Goal: Information Seeking & Learning: Learn about a topic

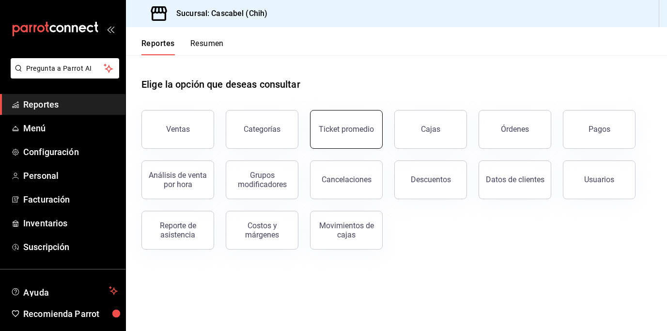
click at [354, 138] on button "Ticket promedio" at bounding box center [346, 129] width 73 height 39
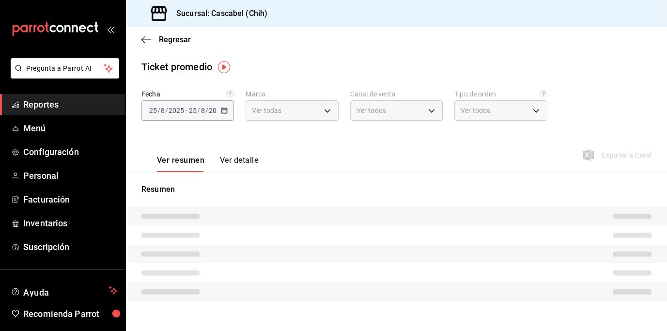
type input "d94ba473-6c49-43a0-afbf-8fb67e665b6e"
type input "PARROT,UBER_EATS,RAPPI,DIDI_FOOD,ONLINE"
type input "206a16d1-e8eb-43e1-9eed-79cf1e8e5ab4,bb764ea8-6143-4c72-9f91-7755308afb14,3d4ff…"
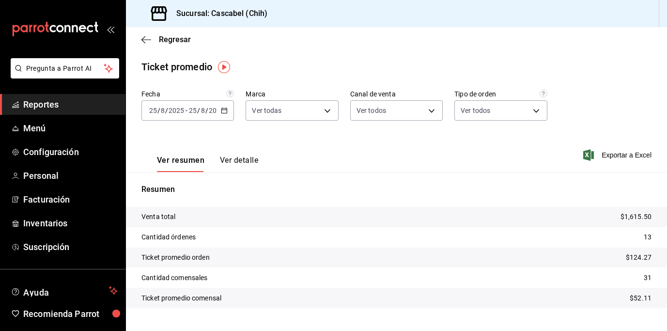
click at [223, 112] on icon "button" at bounding box center [224, 110] width 7 height 7
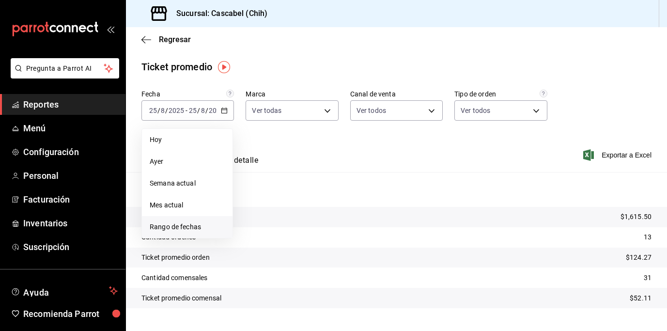
click at [193, 229] on span "Rango de fechas" at bounding box center [187, 227] width 75 height 10
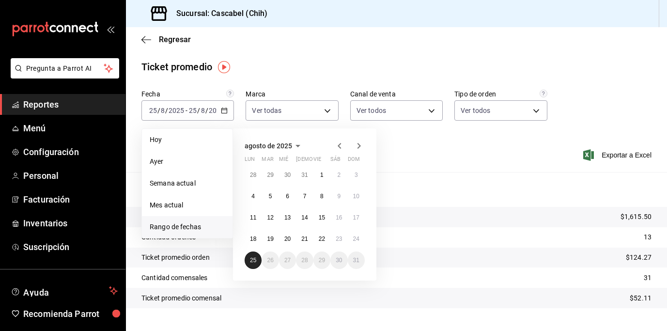
click at [250, 258] on abbr "25" at bounding box center [253, 260] width 6 height 7
click at [362, 237] on button "24" at bounding box center [356, 238] width 17 height 17
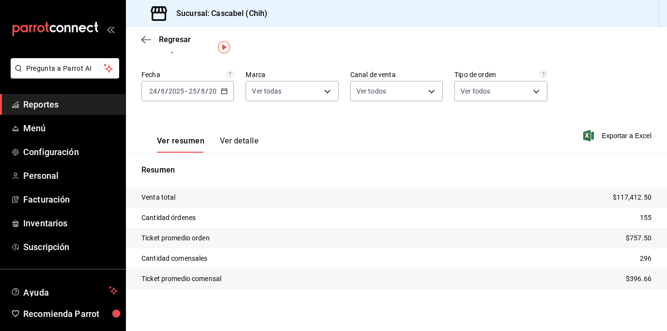
scroll to position [20, 0]
click at [237, 143] on button "Ver detalle" at bounding box center [239, 144] width 38 height 16
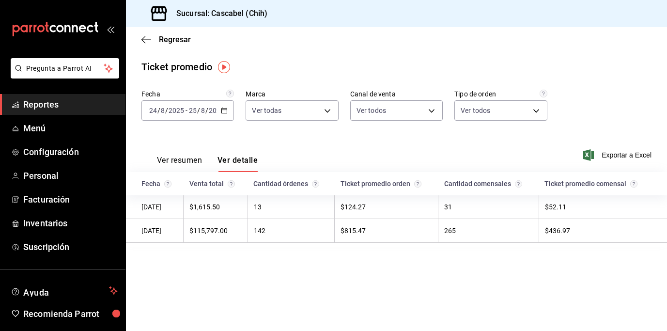
click at [186, 70] on div "Ticket promedio" at bounding box center [176, 67] width 71 height 15
click at [165, 41] on span "Regresar" at bounding box center [175, 39] width 32 height 9
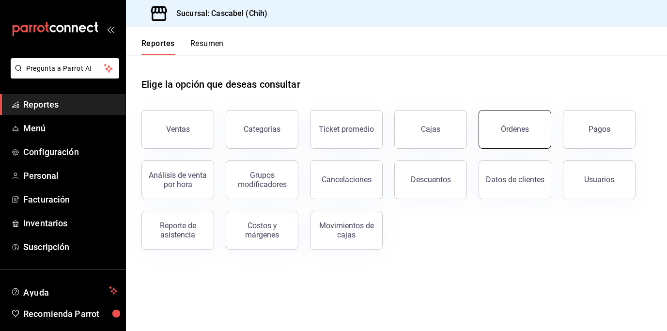
click at [509, 131] on div "Órdenes" at bounding box center [515, 128] width 28 height 9
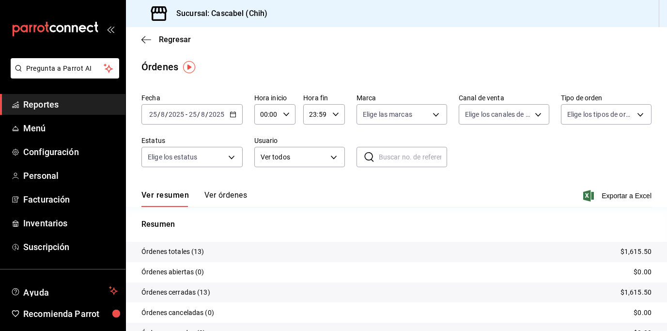
click at [235, 113] on icon "button" at bounding box center [232, 114] width 7 height 7
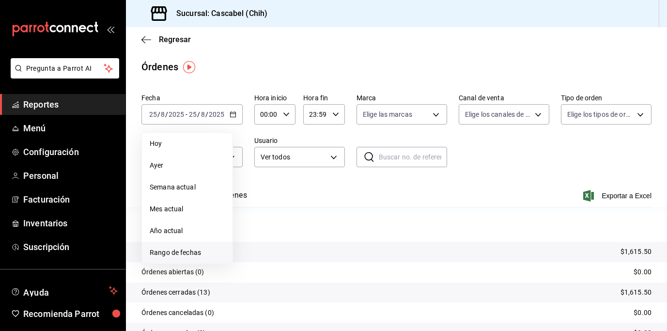
click at [201, 246] on li "Rango de fechas" at bounding box center [187, 253] width 91 height 22
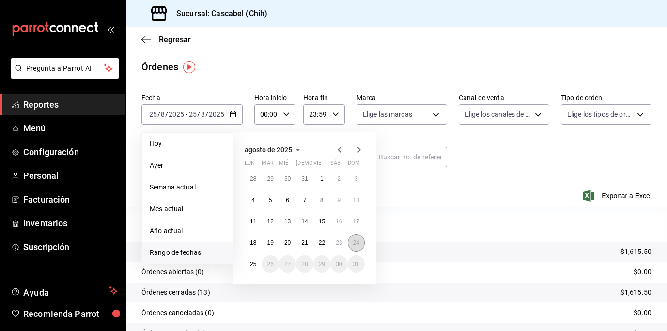
click at [356, 244] on abbr "24" at bounding box center [356, 242] width 6 height 7
click at [251, 263] on abbr "25" at bounding box center [253, 263] width 6 height 7
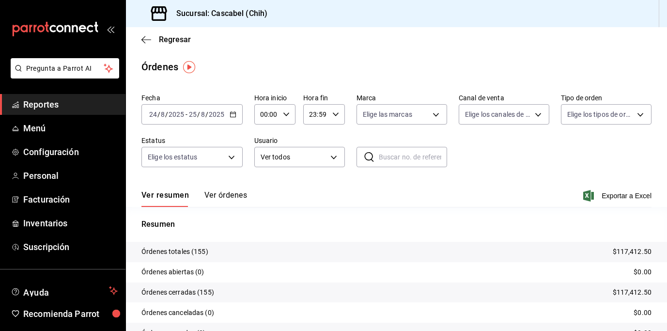
click at [283, 111] on icon "button" at bounding box center [286, 114] width 7 height 7
click at [263, 172] on span "11" at bounding box center [263, 174] width 5 height 8
type input "11:00"
click at [333, 115] on div at bounding box center [333, 165] width 667 height 331
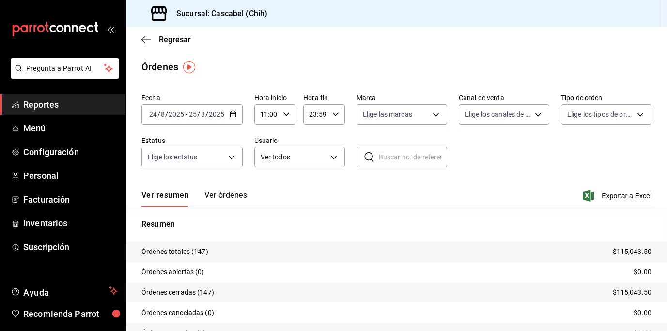
click at [334, 113] on icon "button" at bounding box center [335, 114] width 7 height 7
click at [317, 161] on button "02" at bounding box center [312, 157] width 16 height 19
type input "02:59"
click at [222, 194] on div at bounding box center [333, 165] width 667 height 331
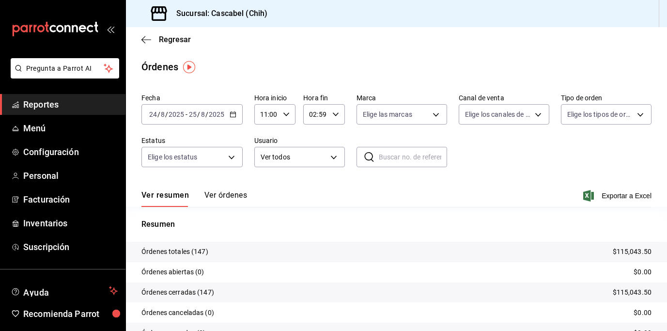
click at [233, 192] on button "Ver órdenes" at bounding box center [225, 198] width 43 height 16
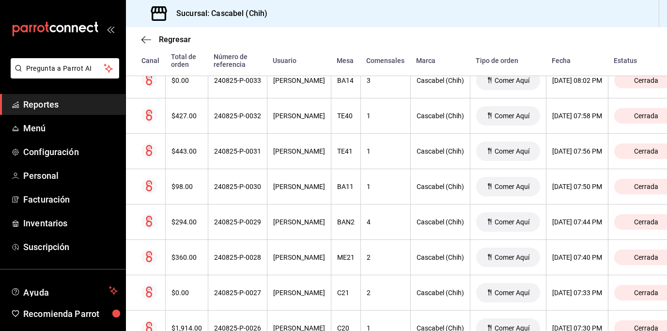
scroll to position [1870, 0]
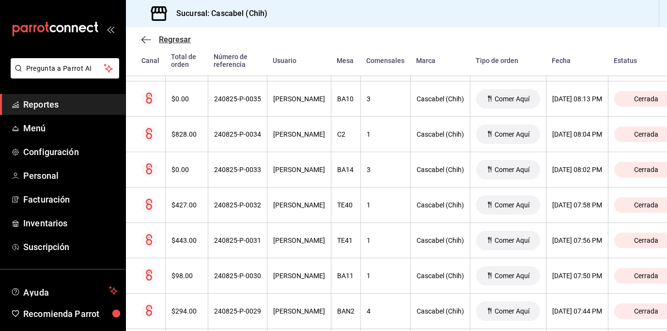
click at [174, 36] on span "Regresar" at bounding box center [175, 39] width 32 height 9
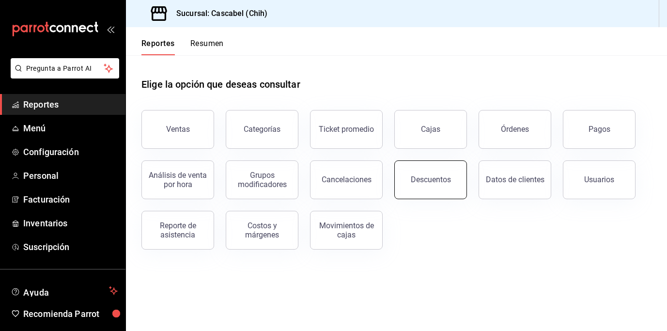
click at [433, 183] on div "Descuentos" at bounding box center [430, 179] width 40 height 9
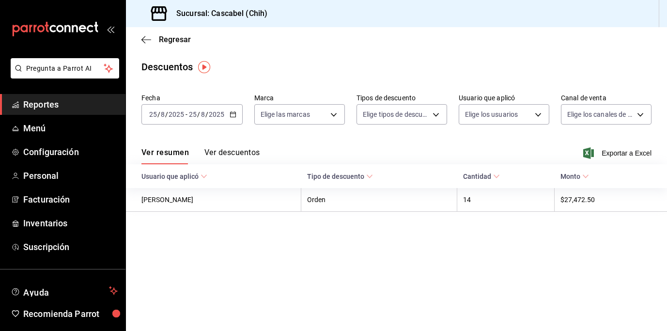
click at [231, 117] on icon "button" at bounding box center [232, 114] width 7 height 7
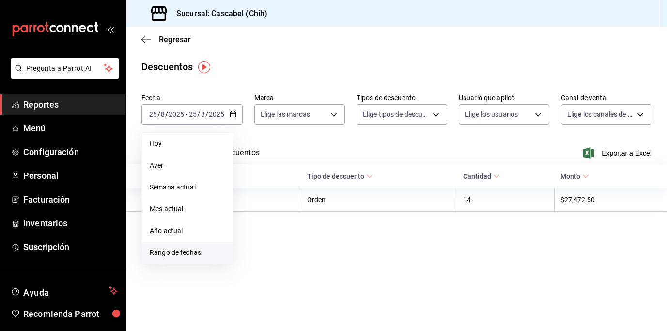
click at [183, 250] on span "Rango de fechas" at bounding box center [187, 252] width 75 height 10
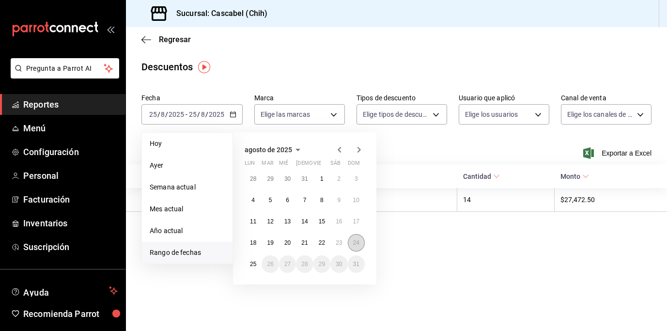
click at [357, 243] on abbr "24" at bounding box center [356, 242] width 6 height 7
click at [253, 263] on abbr "25" at bounding box center [253, 263] width 6 height 7
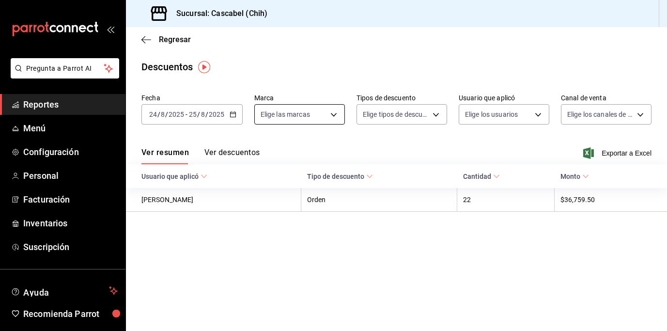
click at [336, 114] on body "Pregunta a Parrot AI Reportes Menú Configuración Personal Facturación Inventari…" at bounding box center [333, 165] width 667 height 331
click at [266, 152] on input "checkbox" at bounding box center [264, 152] width 9 height 9
checkbox input "true"
type input "d94ba473-6c49-43a0-afbf-8fb67e665b6e"
checkbox input "true"
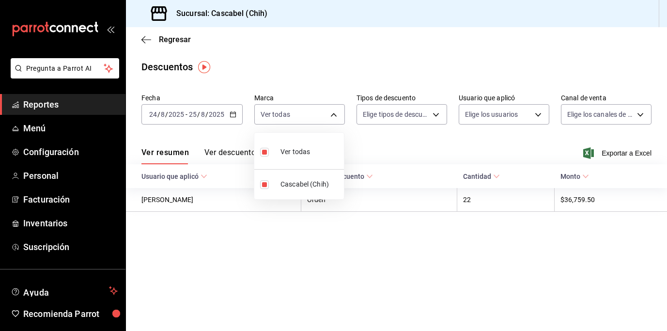
click at [420, 146] on div at bounding box center [333, 165] width 667 height 331
click at [228, 155] on button "Ver descuentos" at bounding box center [231, 156] width 55 height 16
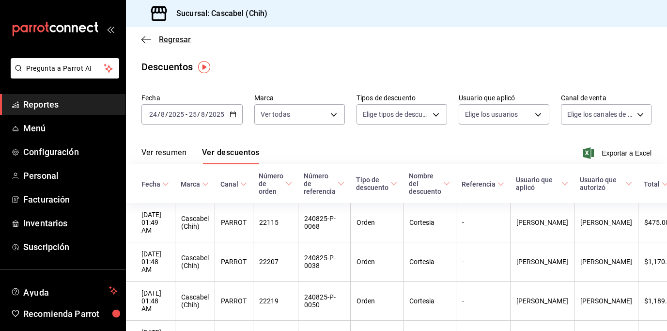
click at [176, 39] on span "Regresar" at bounding box center [175, 39] width 32 height 9
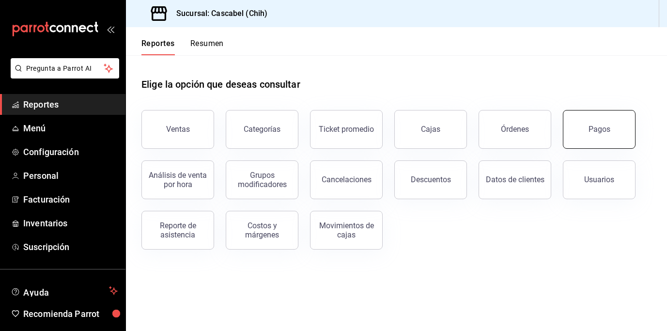
click at [593, 137] on button "Pagos" at bounding box center [598, 129] width 73 height 39
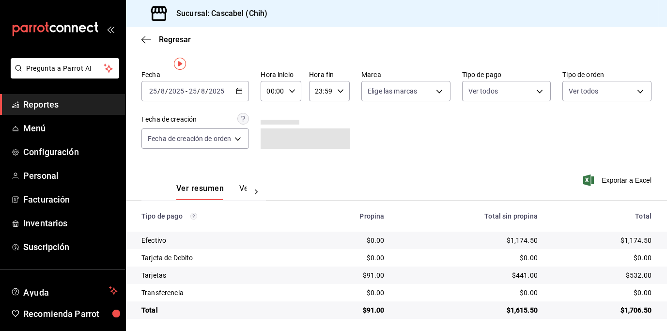
scroll to position [27, 0]
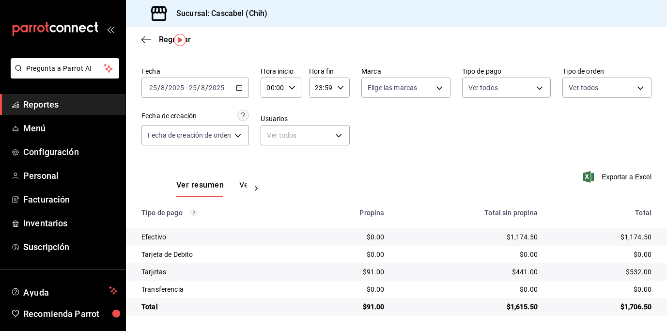
click at [258, 185] on icon at bounding box center [256, 188] width 10 height 10
click at [167, 39] on span "Regresar" at bounding box center [175, 39] width 32 height 9
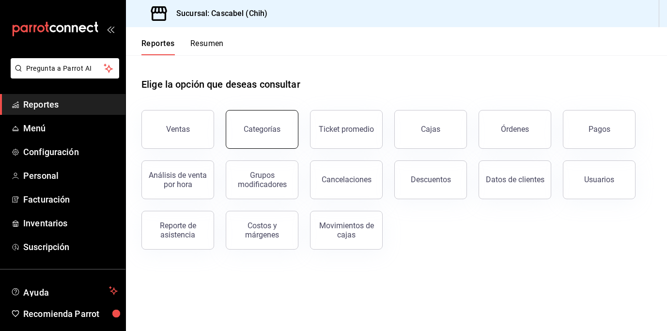
click at [267, 133] on div "Categorías" at bounding box center [261, 128] width 37 height 9
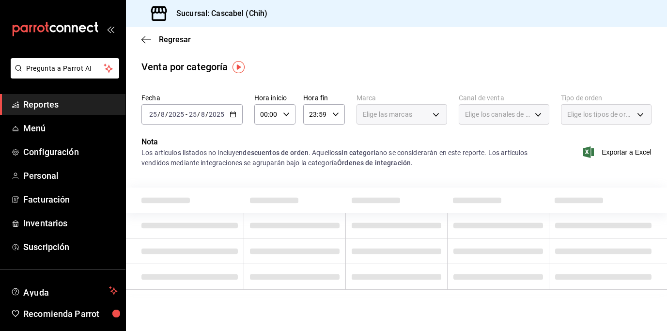
drag, startPoint x: 36, startPoint y: 176, endPoint x: 356, endPoint y: 1, distance: 364.8
